Goal: Task Accomplishment & Management: Complete application form

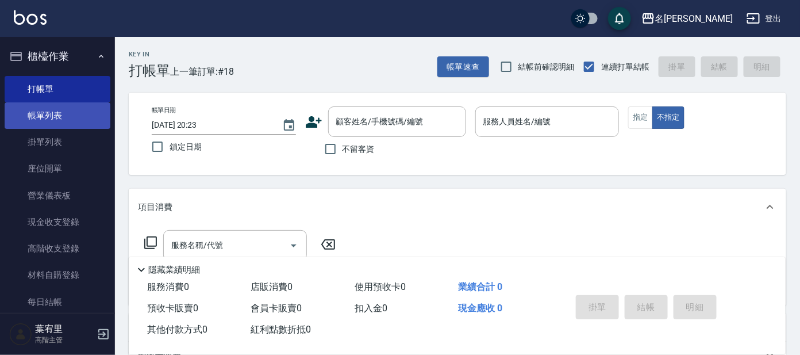
click at [82, 104] on link "帳單列表" at bounding box center [58, 115] width 106 height 26
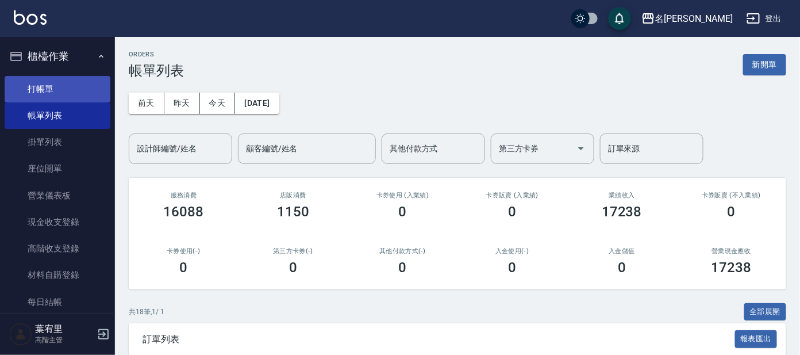
click at [68, 82] on link "打帳單" at bounding box center [58, 89] width 106 height 26
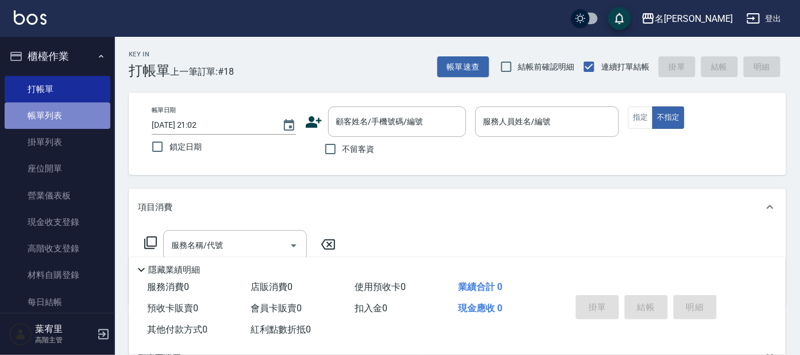
click at [59, 117] on link "帳單列表" at bounding box center [58, 115] width 106 height 26
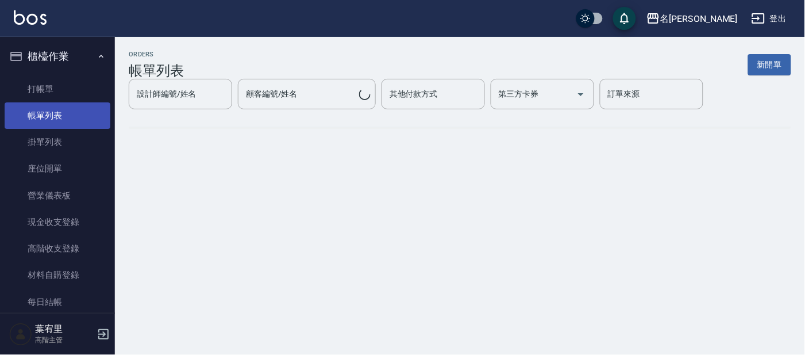
click at [48, 113] on link "帳單列表" at bounding box center [58, 115] width 106 height 26
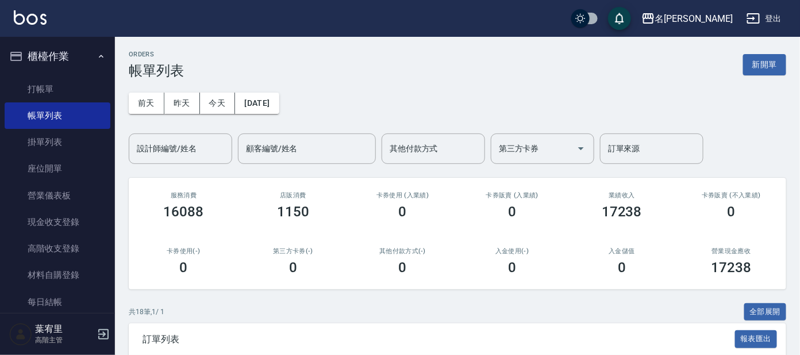
drag, startPoint x: 175, startPoint y: 147, endPoint x: 174, endPoint y: 152, distance: 6.0
click at [175, 147] on input "設計師編號/姓名" at bounding box center [180, 149] width 93 height 20
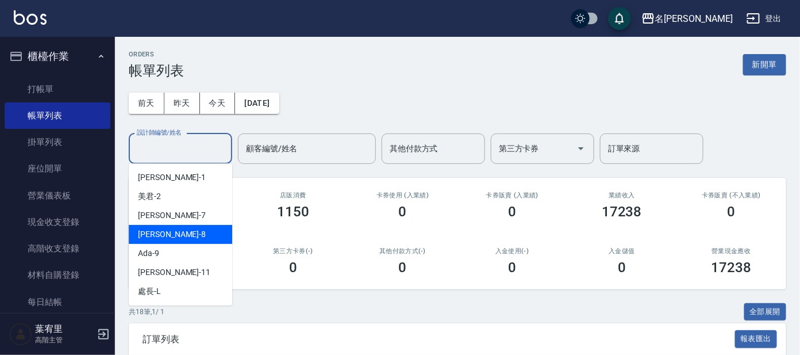
click at [175, 237] on div "[PERSON_NAME] -8" at bounding box center [180, 234] width 103 height 19
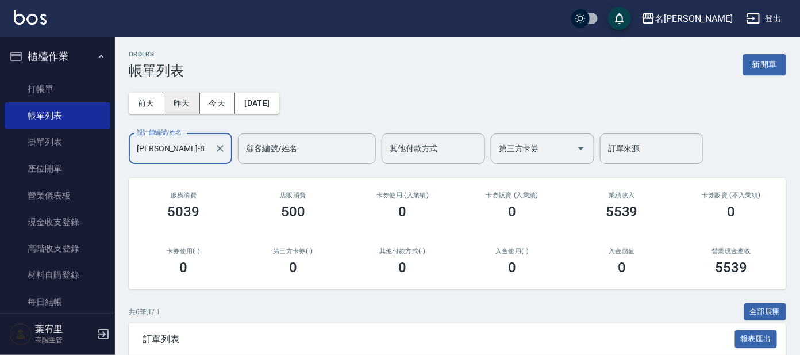
click at [183, 97] on button "昨天" at bounding box center [182, 103] width 36 height 21
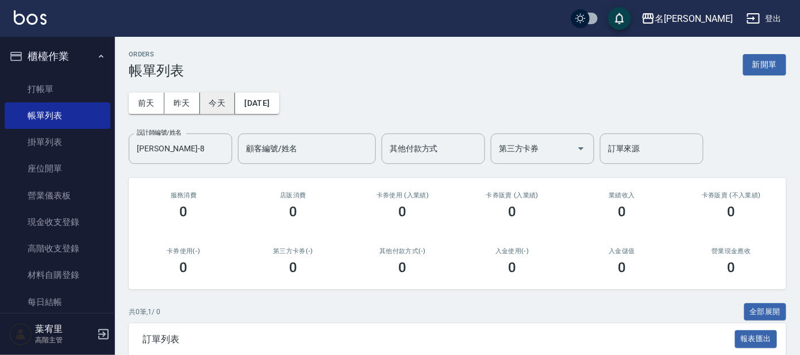
click at [211, 102] on button "今天" at bounding box center [218, 103] width 36 height 21
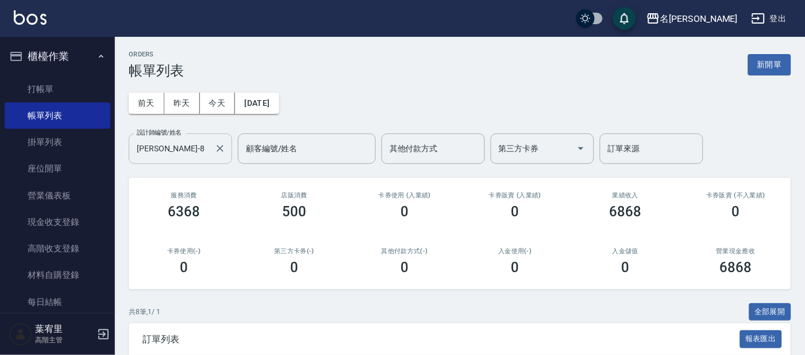
click at [195, 153] on input "[PERSON_NAME]-8" at bounding box center [172, 149] width 76 height 20
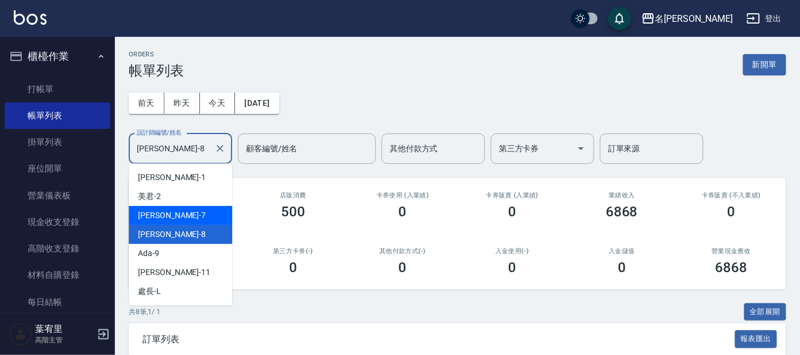
click at [183, 212] on div "[PERSON_NAME] -7" at bounding box center [180, 215] width 103 height 19
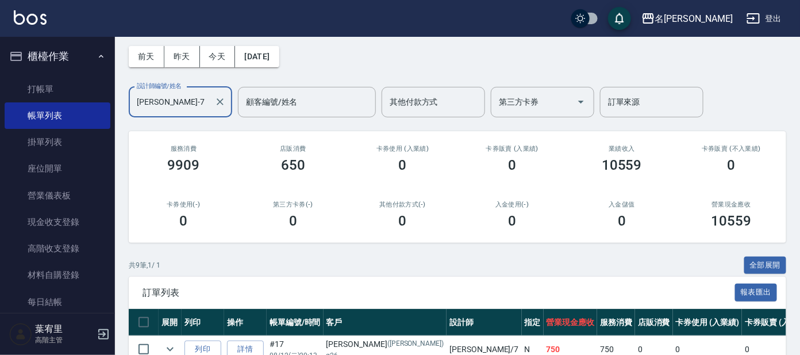
scroll to position [71, 0]
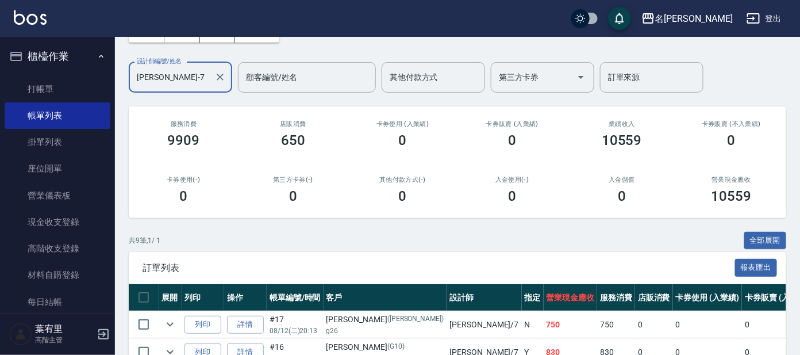
click at [187, 73] on input "[PERSON_NAME]-7" at bounding box center [172, 77] width 76 height 20
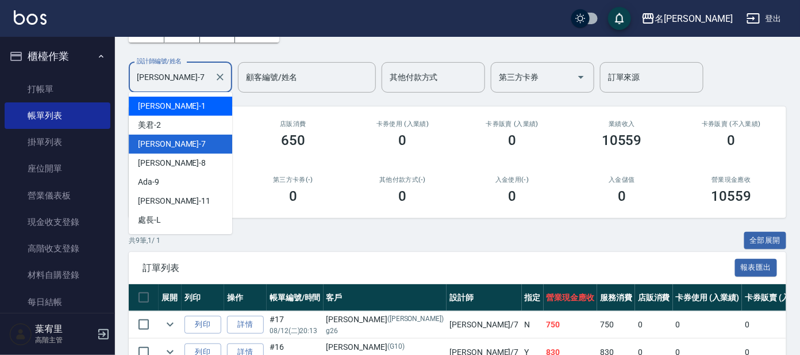
click at [190, 109] on div "[PERSON_NAME] -1" at bounding box center [180, 106] width 103 height 19
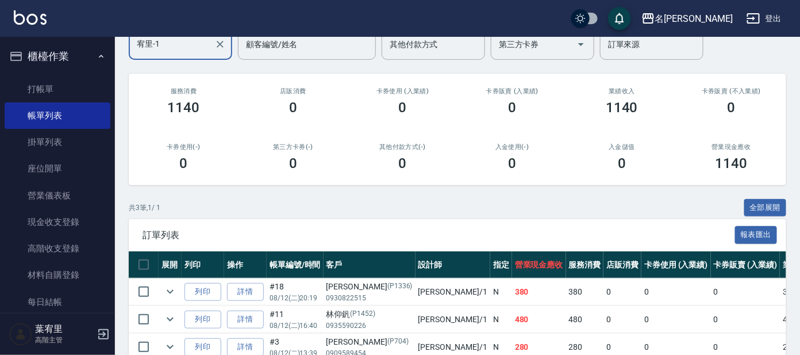
scroll to position [22, 0]
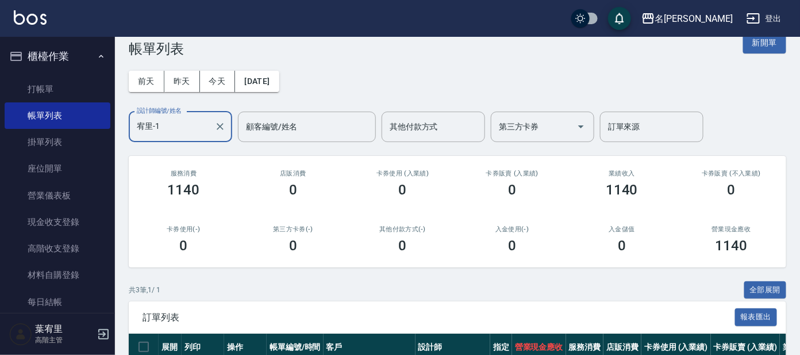
click at [185, 136] on div "[PERSON_NAME]-1 設計師編號/姓名" at bounding box center [180, 127] width 103 height 30
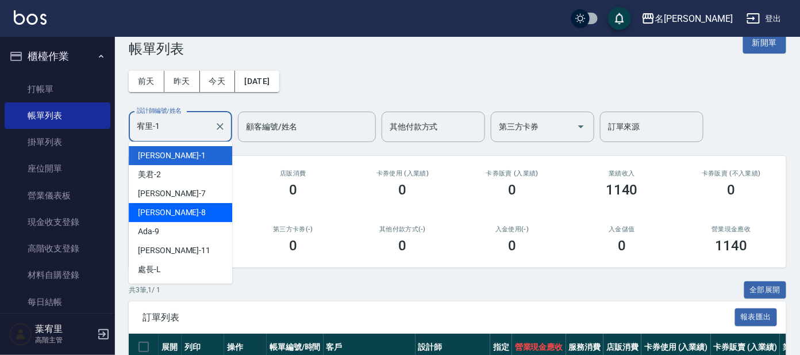
click at [182, 210] on div "[PERSON_NAME] -8" at bounding box center [180, 212] width 103 height 19
type input "[PERSON_NAME]-8"
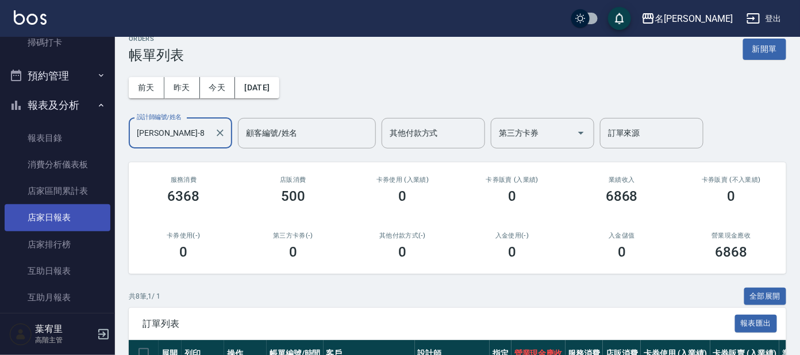
scroll to position [359, 0]
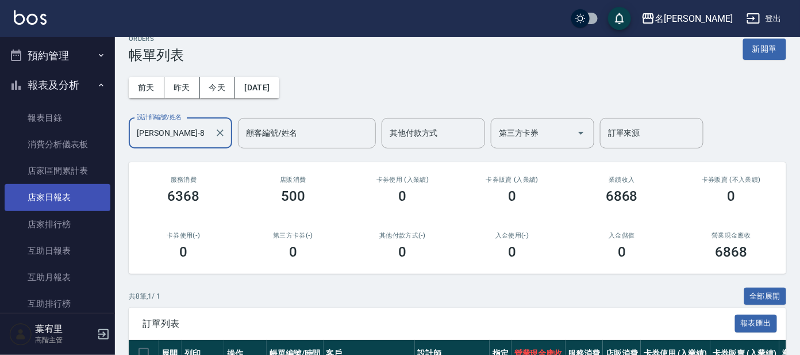
click at [68, 197] on link "店家日報表" at bounding box center [58, 197] width 106 height 26
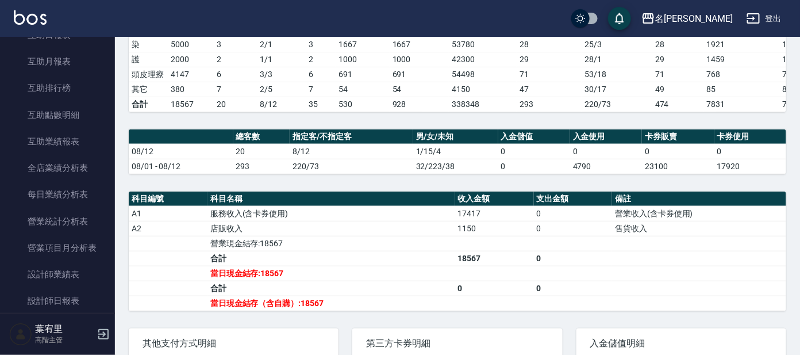
scroll to position [325, 0]
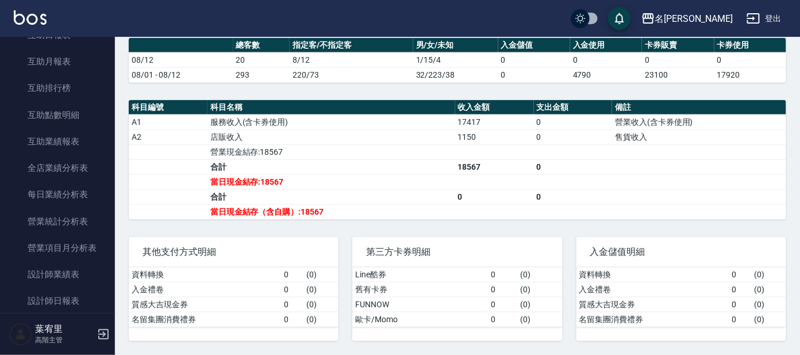
click at [449, 264] on div "第三方卡券明細" at bounding box center [457, 252] width 210 height 30
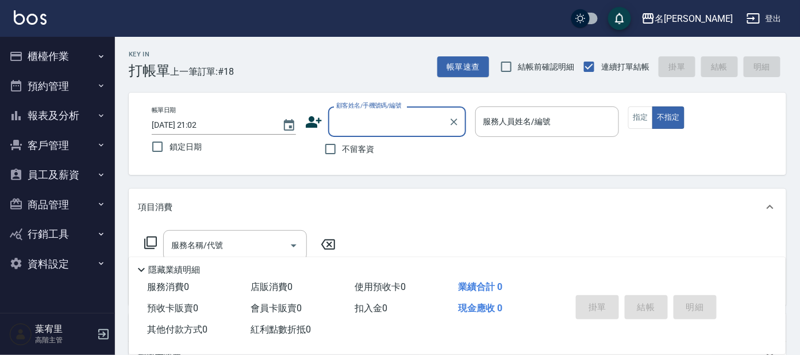
click at [349, 118] on input "顧客姓名/手機號碼/編號" at bounding box center [388, 122] width 110 height 20
click at [356, 118] on input "顧客姓名/手機號碼/編號" at bounding box center [388, 122] width 110 height 20
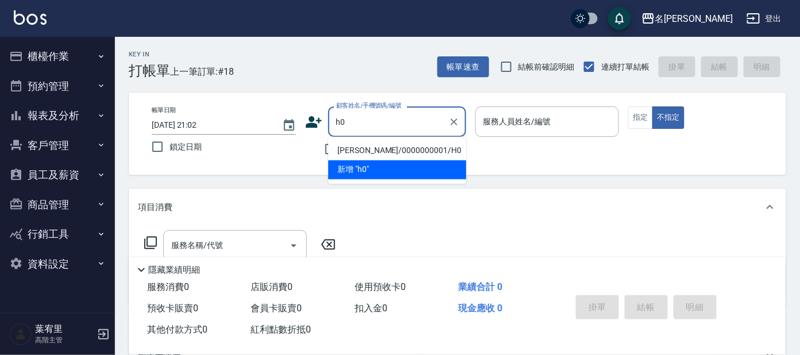
type input "淼淼/0000000001/H0"
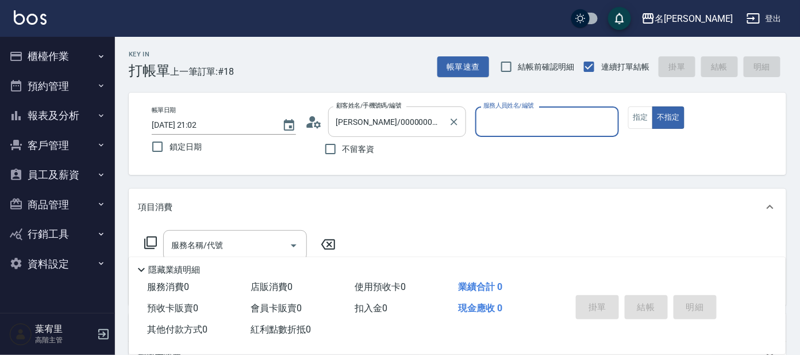
type input "[PERSON_NAME]-8"
click at [652, 106] on button "不指定" at bounding box center [668, 117] width 32 height 22
type button "false"
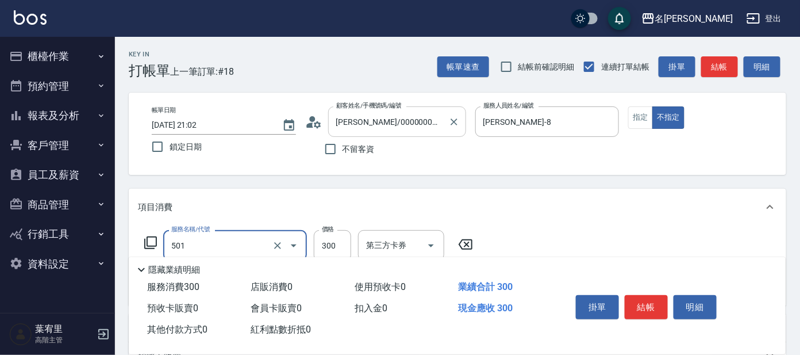
type input "洗髮(創意)(501)"
type input "剪髮C級設計師(303)"
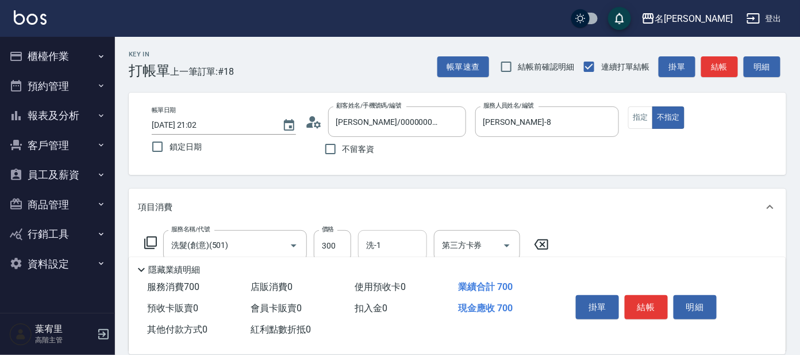
click at [401, 237] on input "洗-1" at bounding box center [392, 245] width 59 height 20
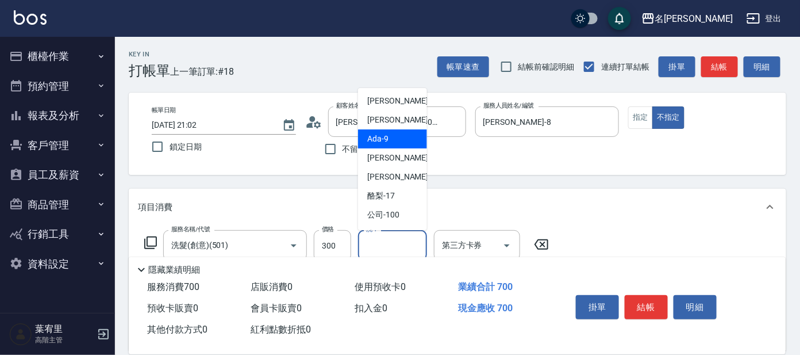
scroll to position [57, 0]
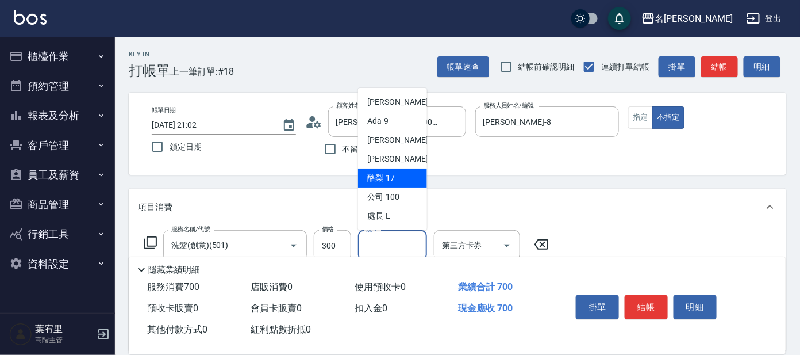
click at [402, 179] on div "酪梨 -17" at bounding box center [392, 177] width 69 height 19
type input "酪梨-17"
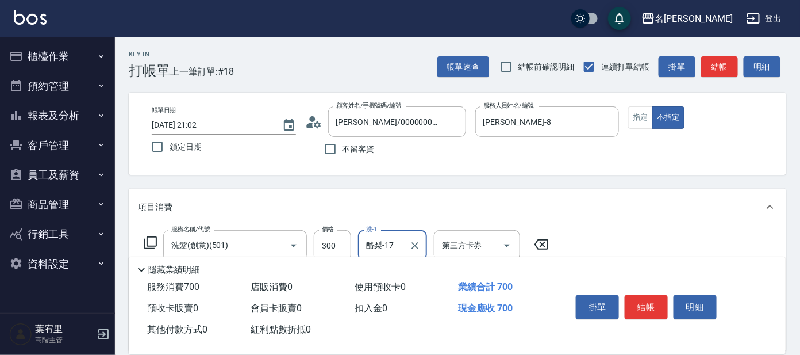
click at [638, 306] on button "結帳" at bounding box center [646, 307] width 43 height 24
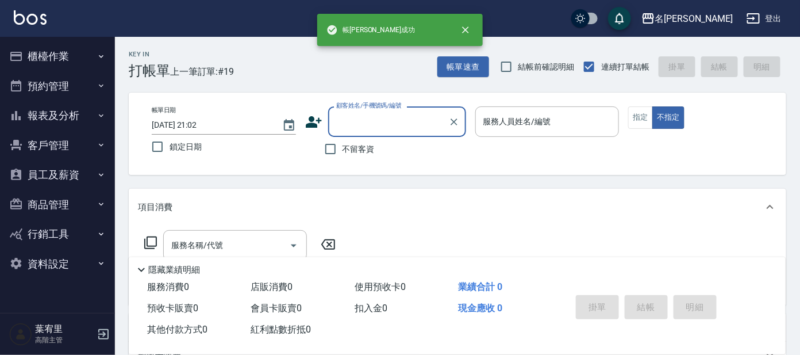
click at [355, 103] on label "顧客姓名/手機號碼/編號" at bounding box center [369, 105] width 66 height 9
click at [355, 112] on input "顧客姓名/手機號碼/編號" at bounding box center [388, 122] width 110 height 20
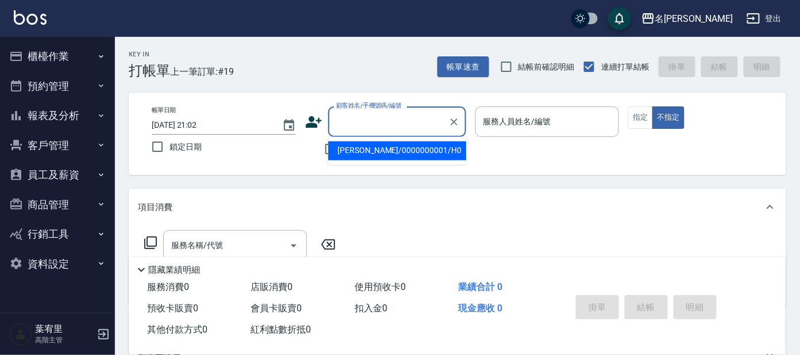
click at [360, 124] on input "顧客姓名/手機號碼/編號" at bounding box center [388, 122] width 110 height 20
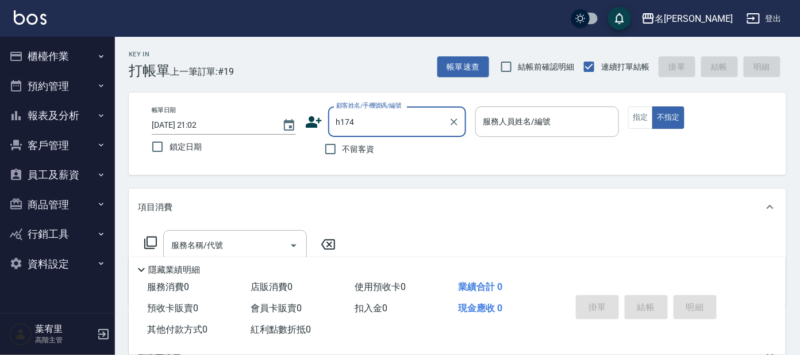
click at [380, 129] on input "h174" at bounding box center [388, 122] width 110 height 20
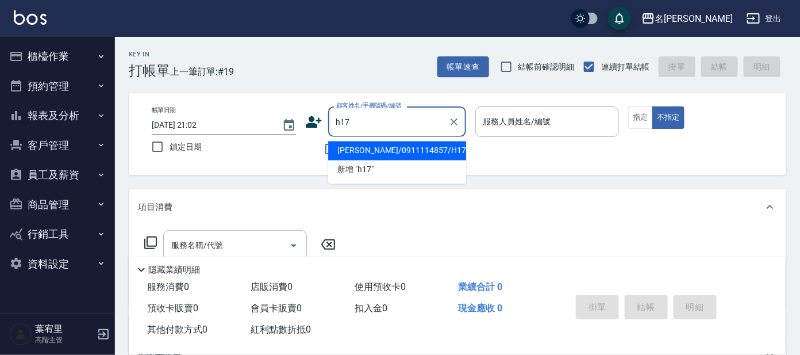
click at [420, 151] on li "楊慧音/0911114857/H17" at bounding box center [397, 150] width 138 height 19
type input "楊慧音/0911114857/H17"
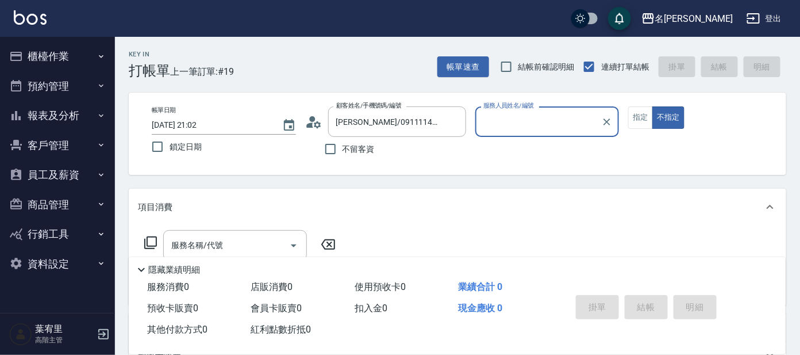
type input "[PERSON_NAME]-8"
click at [544, 116] on input "[PERSON_NAME]-8" at bounding box center [539, 122] width 117 height 20
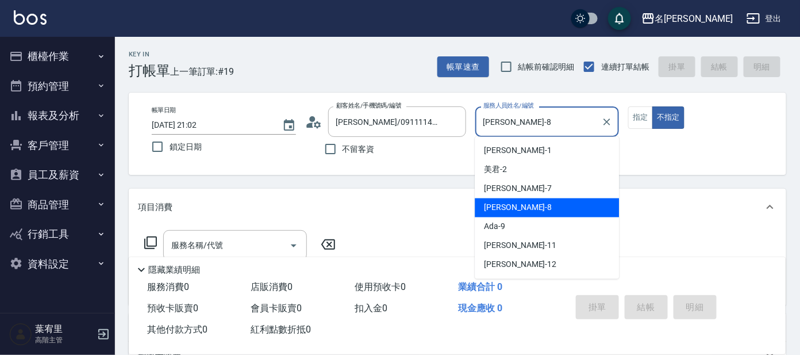
click at [527, 204] on div "[PERSON_NAME] -8" at bounding box center [547, 207] width 144 height 19
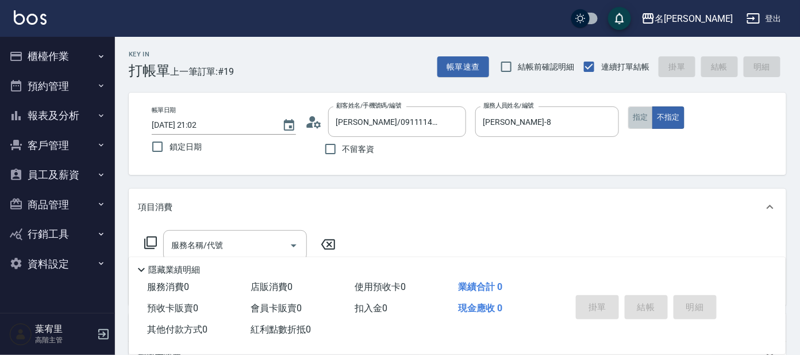
click at [639, 120] on button "指定" at bounding box center [640, 117] width 25 height 22
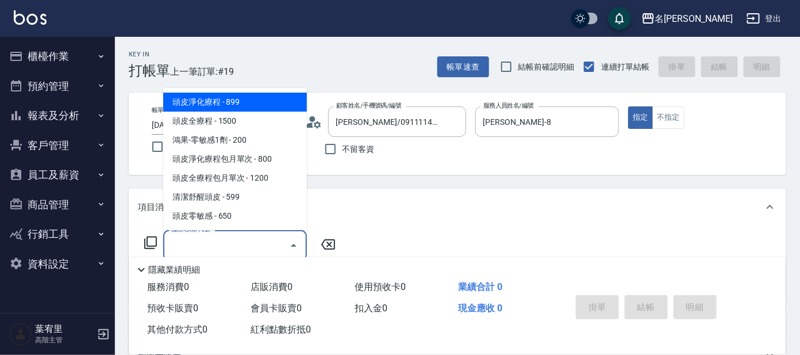
click at [205, 237] on div "服務名稱/代號 服務名稱/代號" at bounding box center [235, 245] width 144 height 30
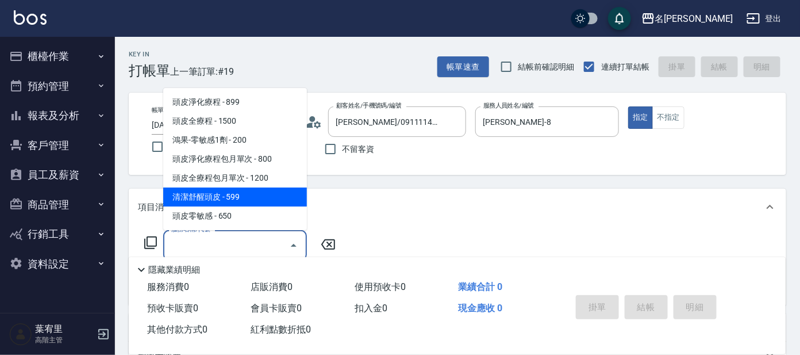
click at [271, 197] on span "清潔舒醒頭皮 - 599" at bounding box center [235, 196] width 144 height 19
type input "清潔舒醒頭皮(110)"
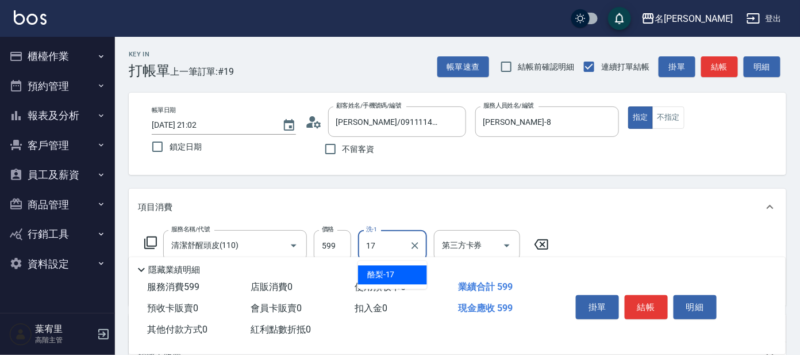
type input "酪梨-17"
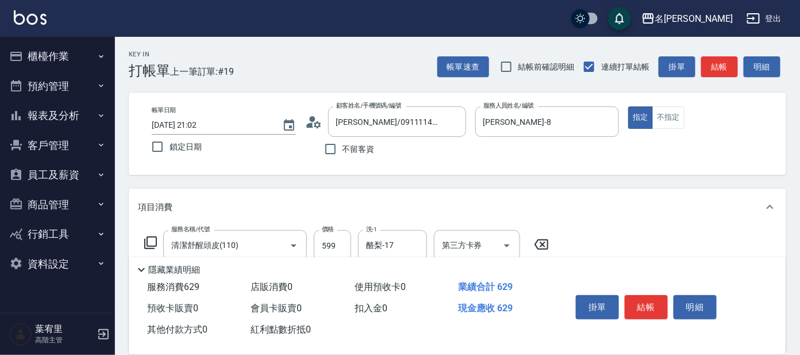
type input "潤絲(802)"
type input "酪梨-17"
click at [651, 301] on button "結帳" at bounding box center [646, 307] width 43 height 24
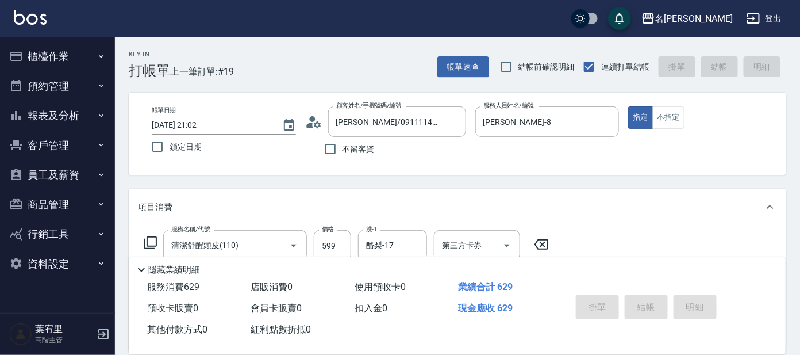
type input "2025/08/12 21:03"
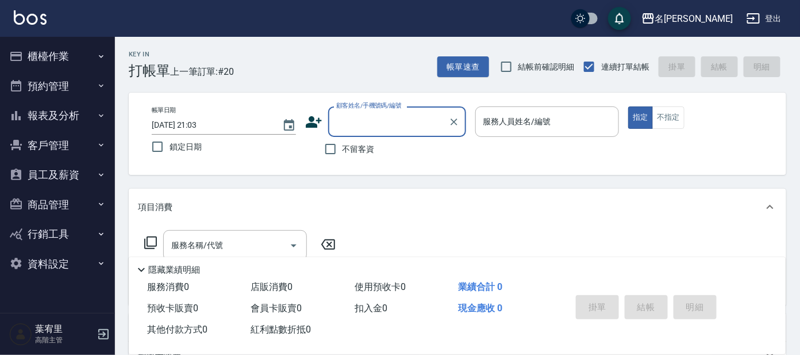
click at [66, 126] on button "報表及分析" at bounding box center [58, 116] width 106 height 30
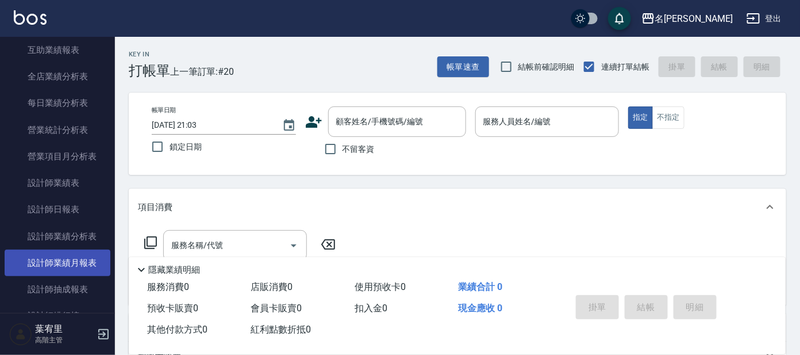
scroll to position [359, 0]
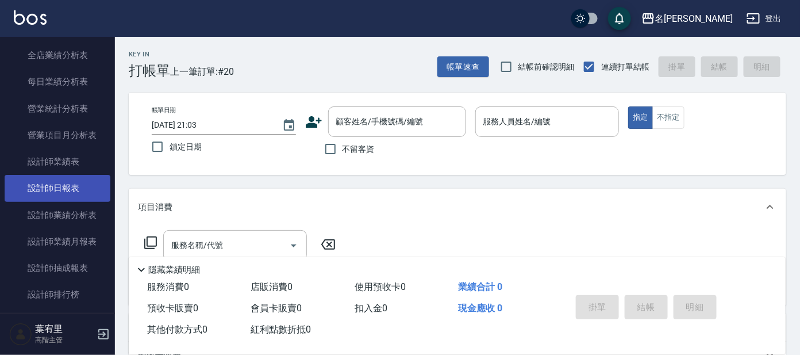
click at [71, 189] on link "設計師日報表" at bounding box center [58, 188] width 106 height 26
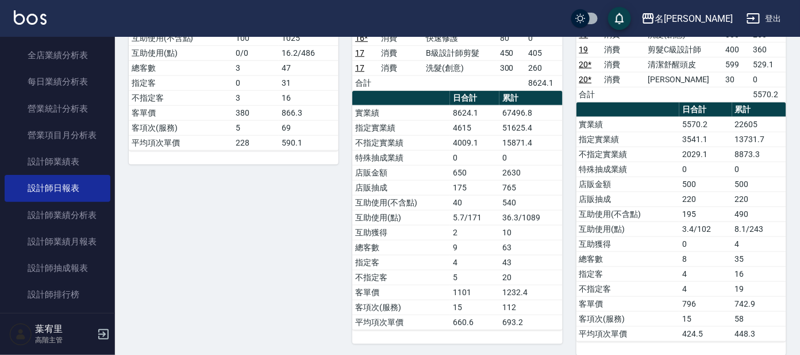
scroll to position [338, 0]
